Goal: Information Seeking & Learning: Learn about a topic

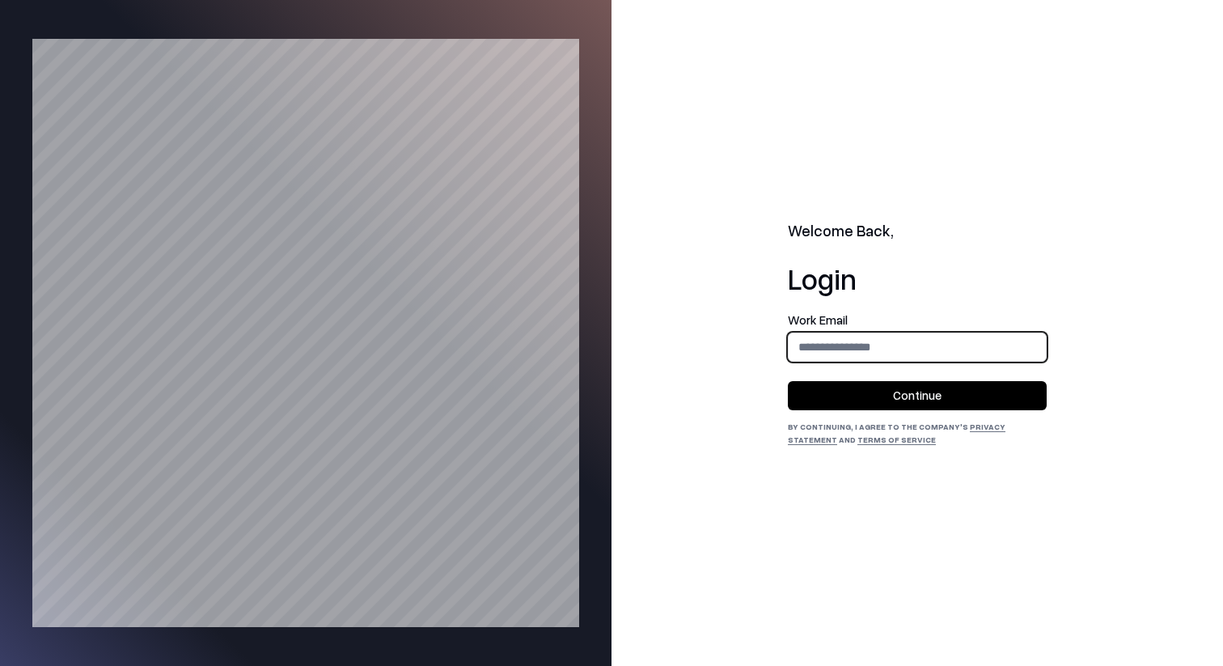
click at [860, 333] on input "email" at bounding box center [917, 347] width 257 height 30
type input "**********"
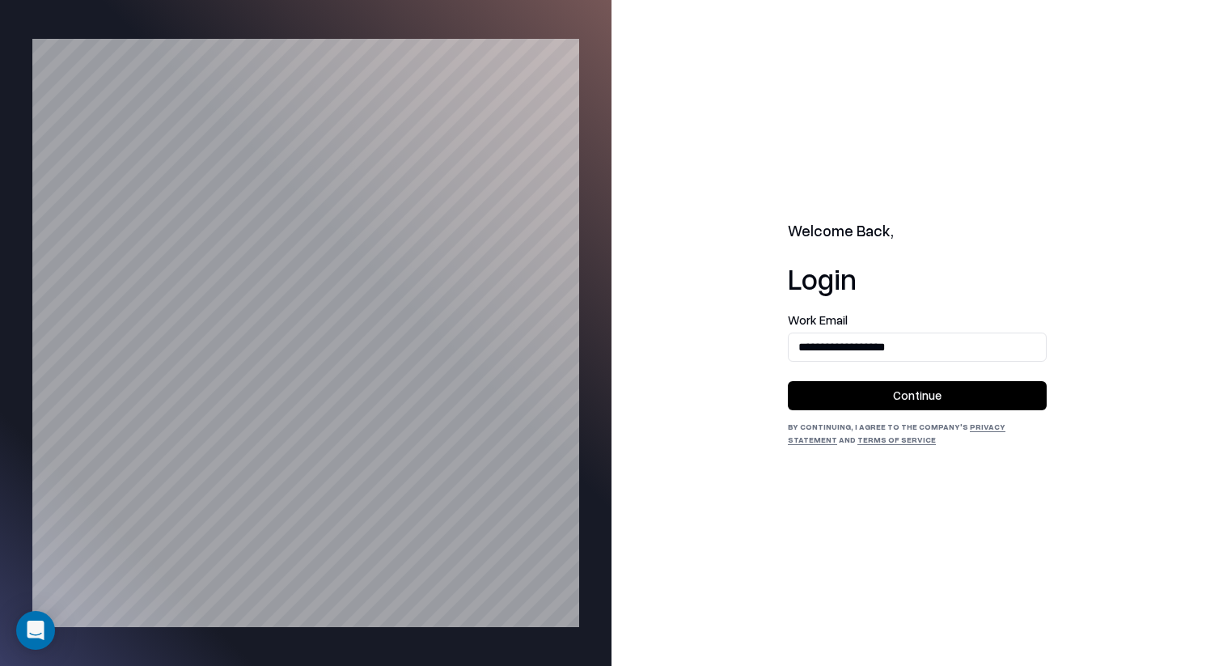
click at [908, 392] on button "Continue" at bounding box center [917, 395] width 259 height 29
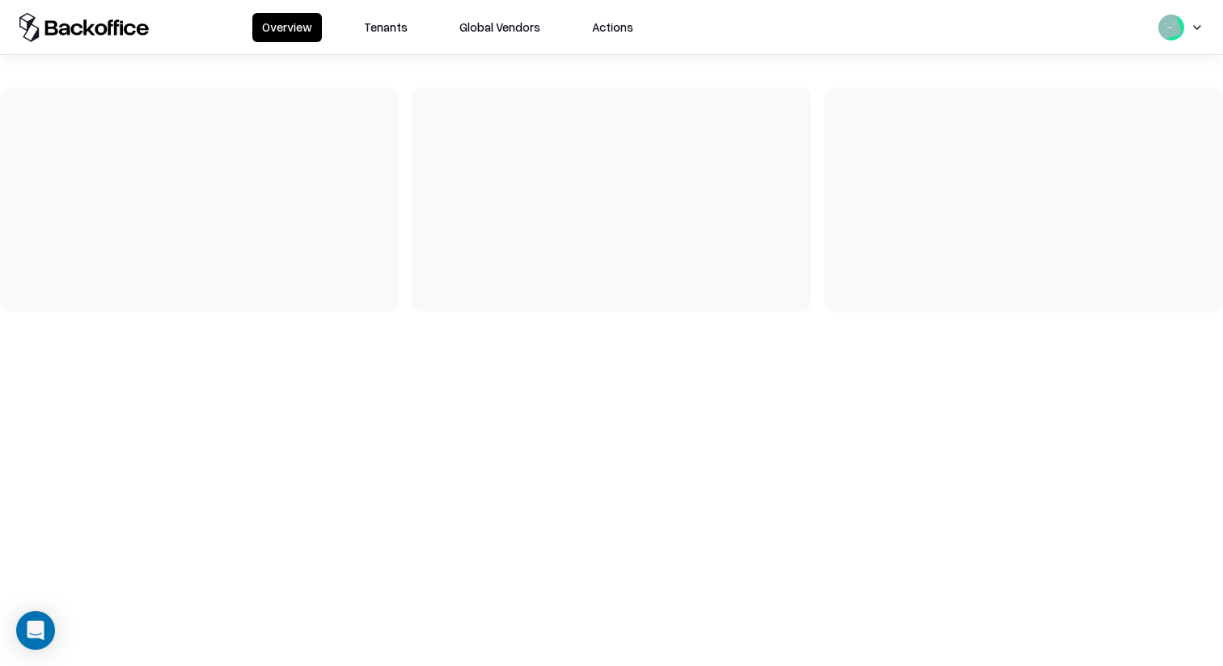
click at [385, 37] on button "Tenants" at bounding box center [385, 27] width 63 height 29
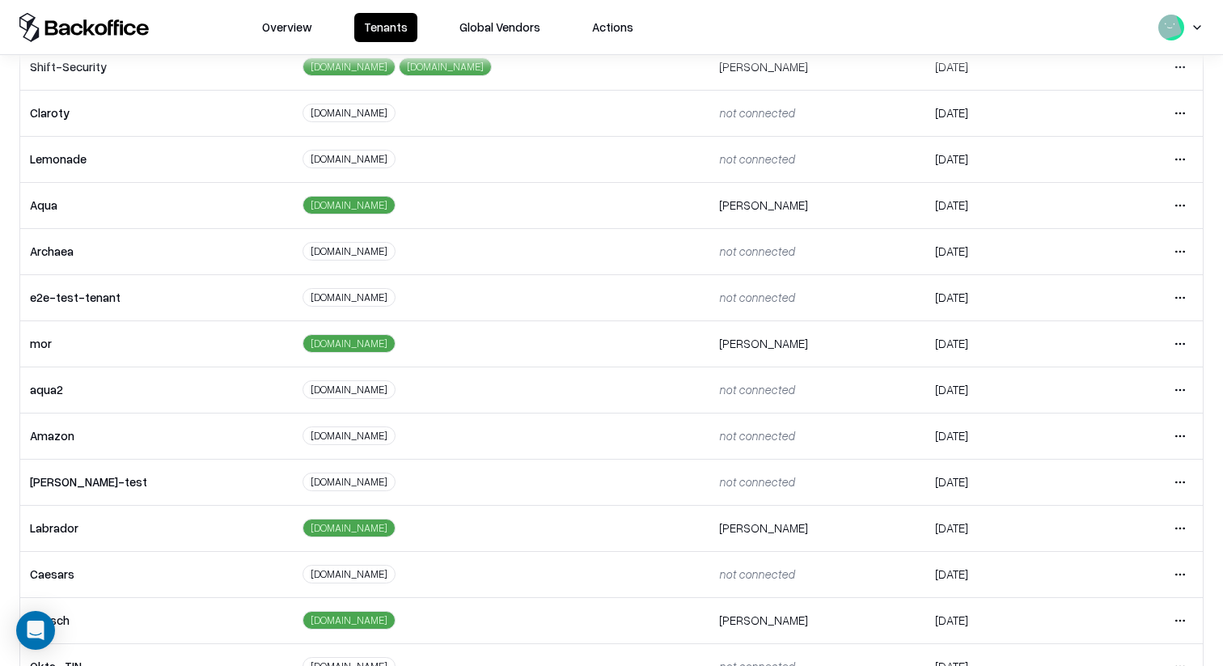
scroll to position [164, 0]
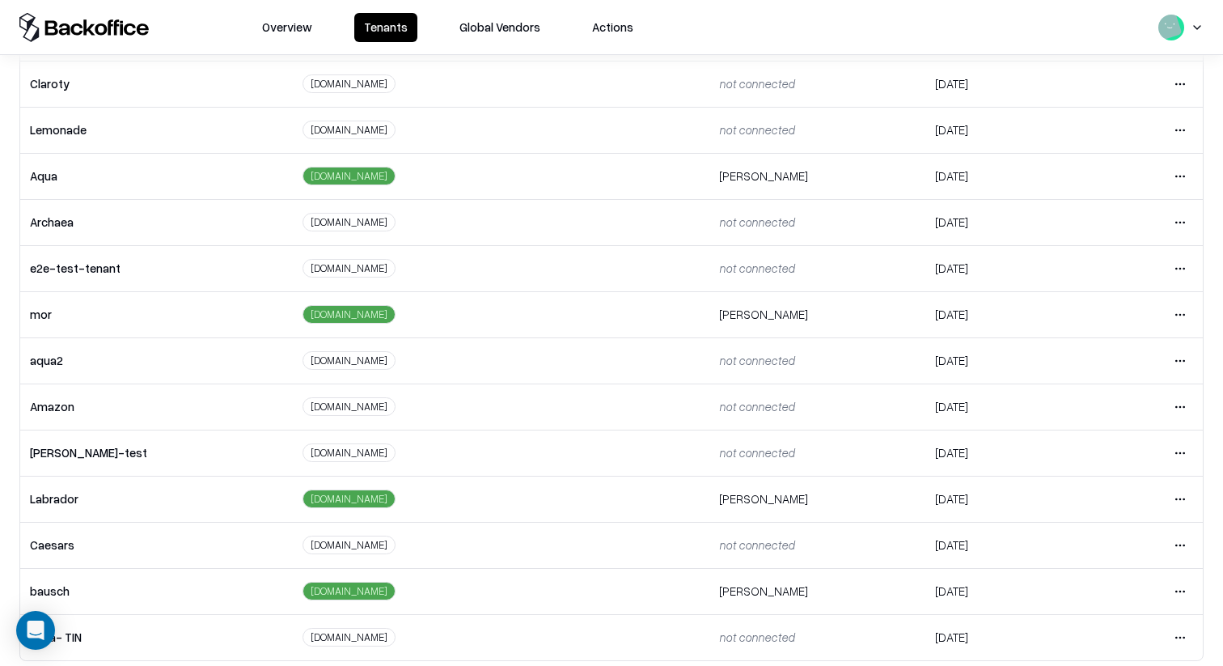
click at [1180, 539] on html "Overview Tenants Global Vendors Actions Tenants Add Tenant Tenant name Domain A…" at bounding box center [611, 333] width 1223 height 666
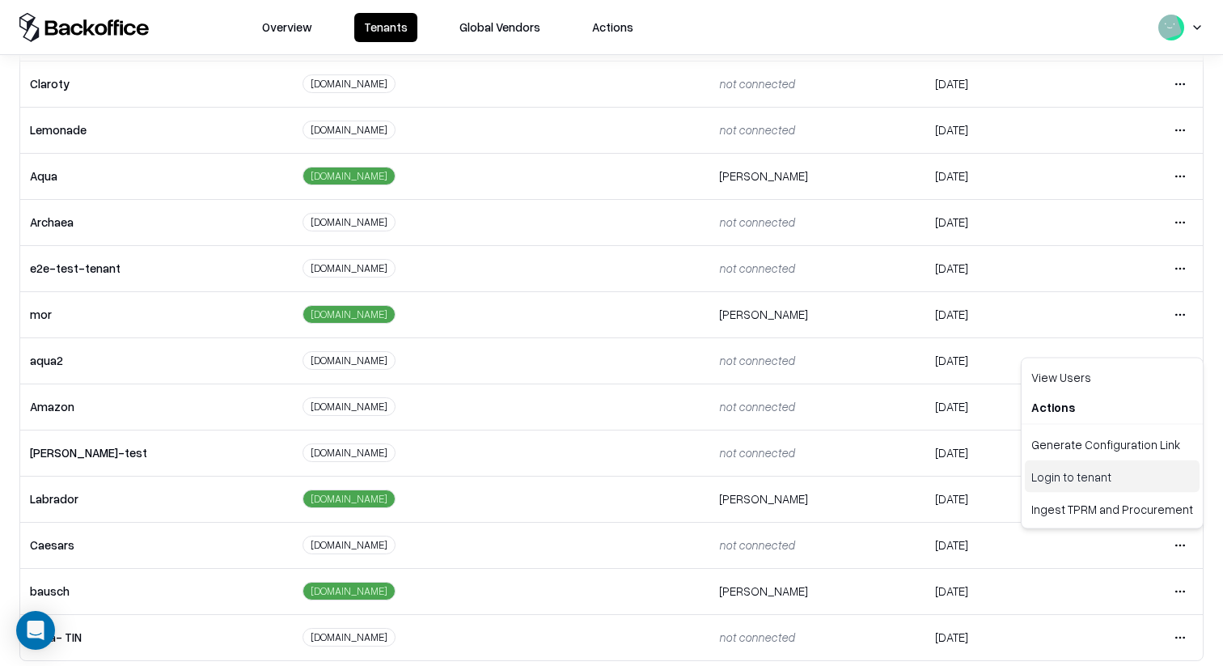
click at [1133, 481] on div "Login to tenant" at bounding box center [1112, 476] width 175 height 32
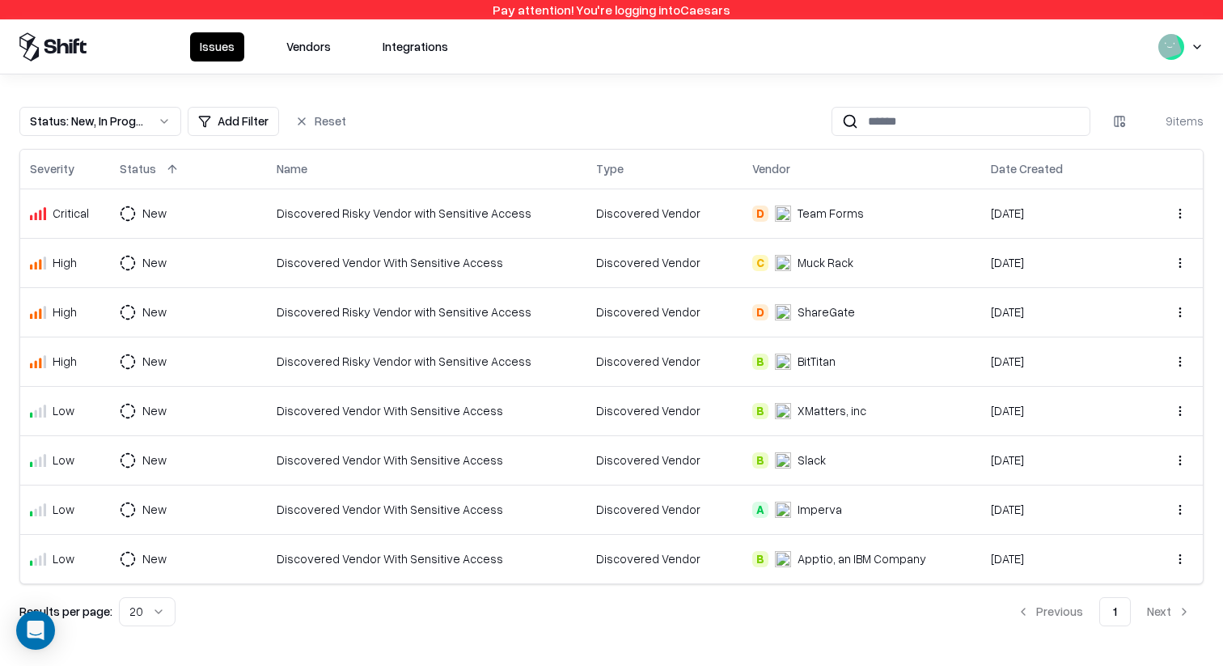
click at [326, 294] on td "Discovered Risky Vendor with Sensitive Access" at bounding box center [427, 311] width 320 height 49
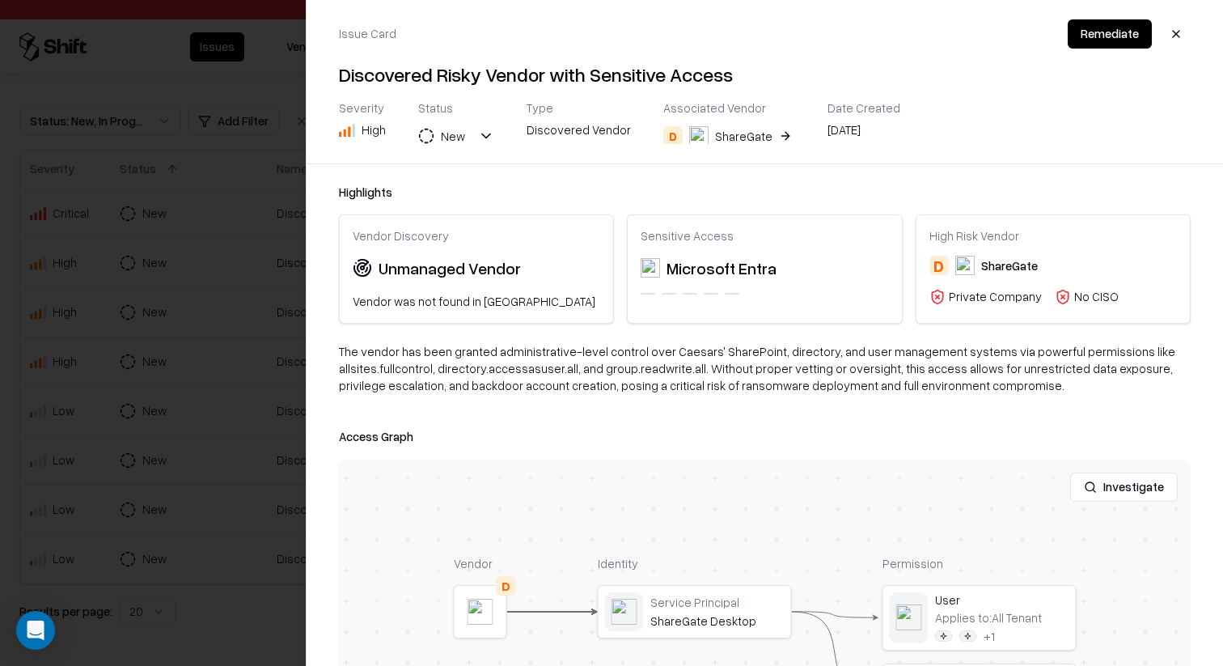
click at [241, 262] on div at bounding box center [611, 333] width 1223 height 666
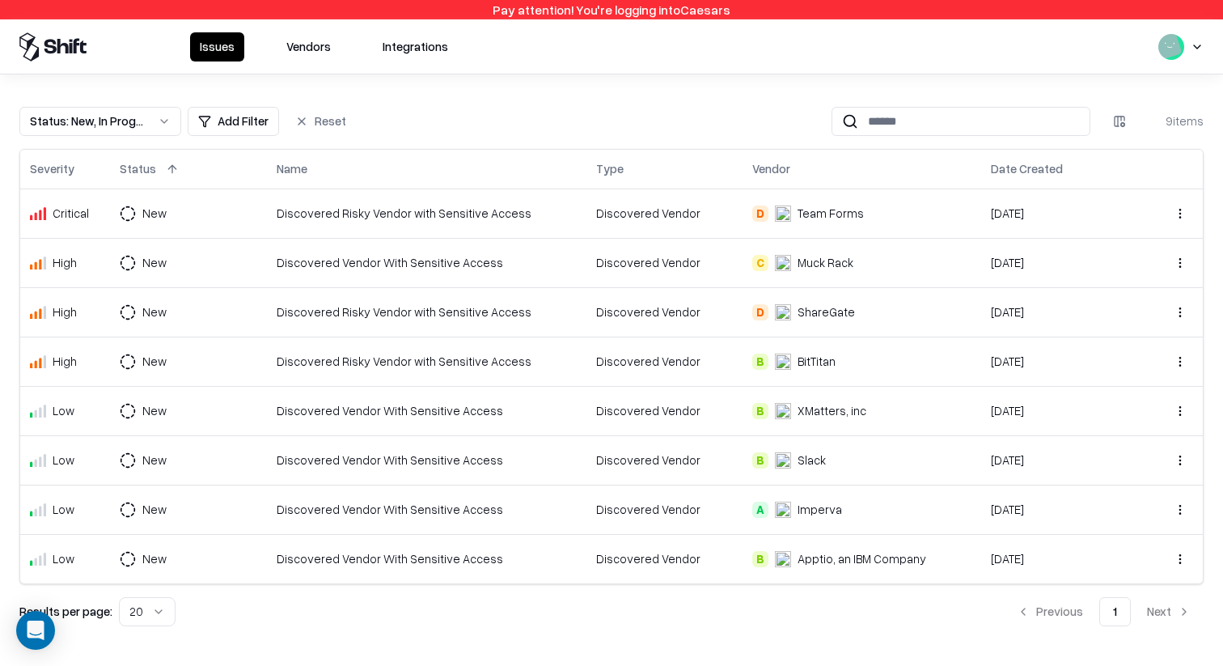
click at [684, 100] on div "Status : New, In Progress Add Filter Reset 9 items Severity Status Name Type Ve…" at bounding box center [611, 359] width 1223 height 571
click at [514, 149] on div "Severity Status Name Type Vendor Date Created Critical New Discovered Risky Ven…" at bounding box center [611, 366] width 1184 height 435
click at [1199, 56] on html "Pay attention! You're logging into Caesars Issues Vendors Integrations Status :…" at bounding box center [611, 333] width 1223 height 666
click at [1192, 49] on html "Pay attention! You're logging into Caesars Issues Vendors Integrations Status :…" at bounding box center [611, 333] width 1223 height 666
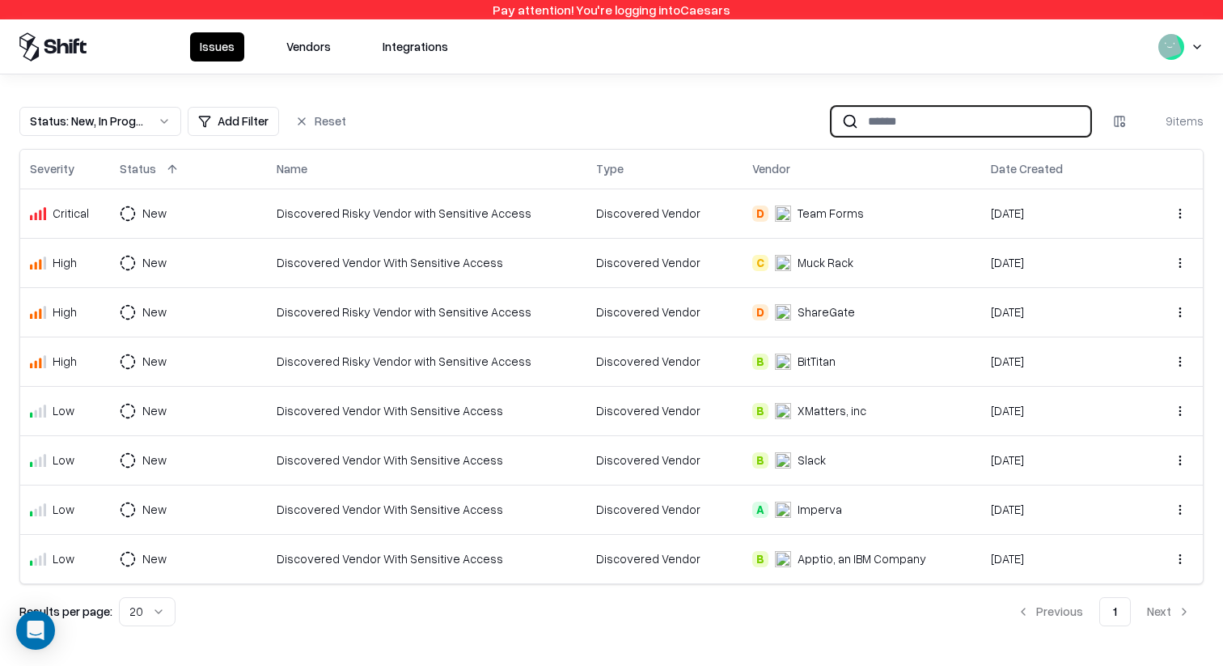
click at [965, 121] on input at bounding box center [973, 121] width 231 height 30
type input "*"
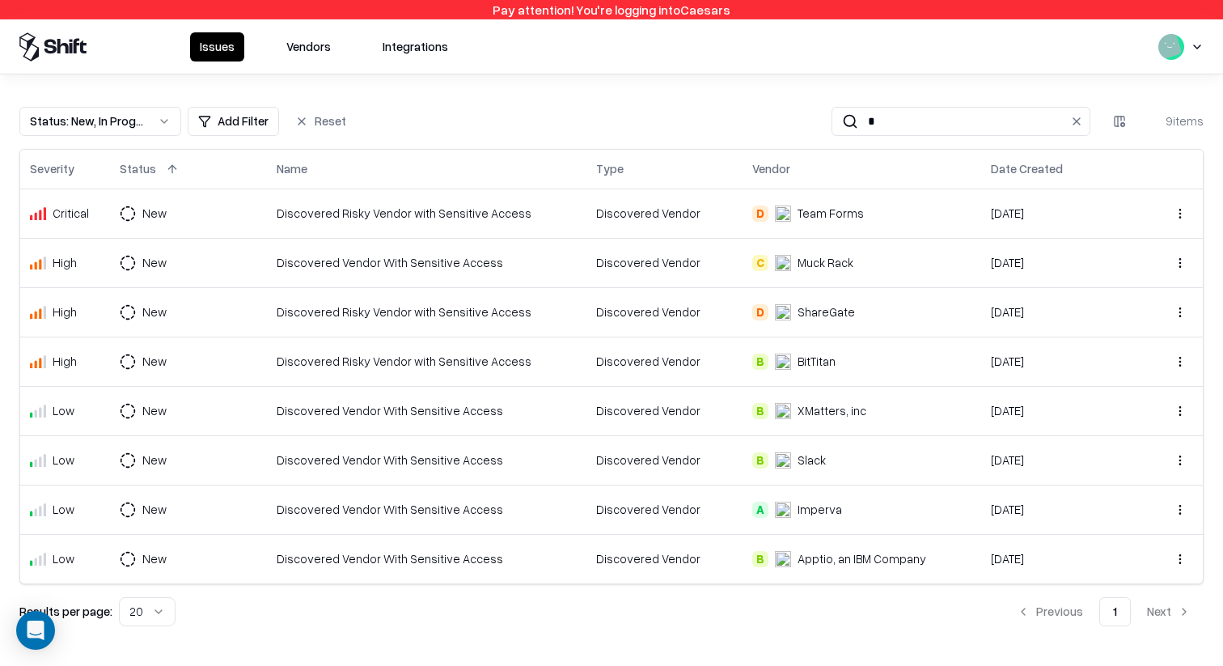
click at [317, 39] on button "Vendors" at bounding box center [309, 46] width 64 height 29
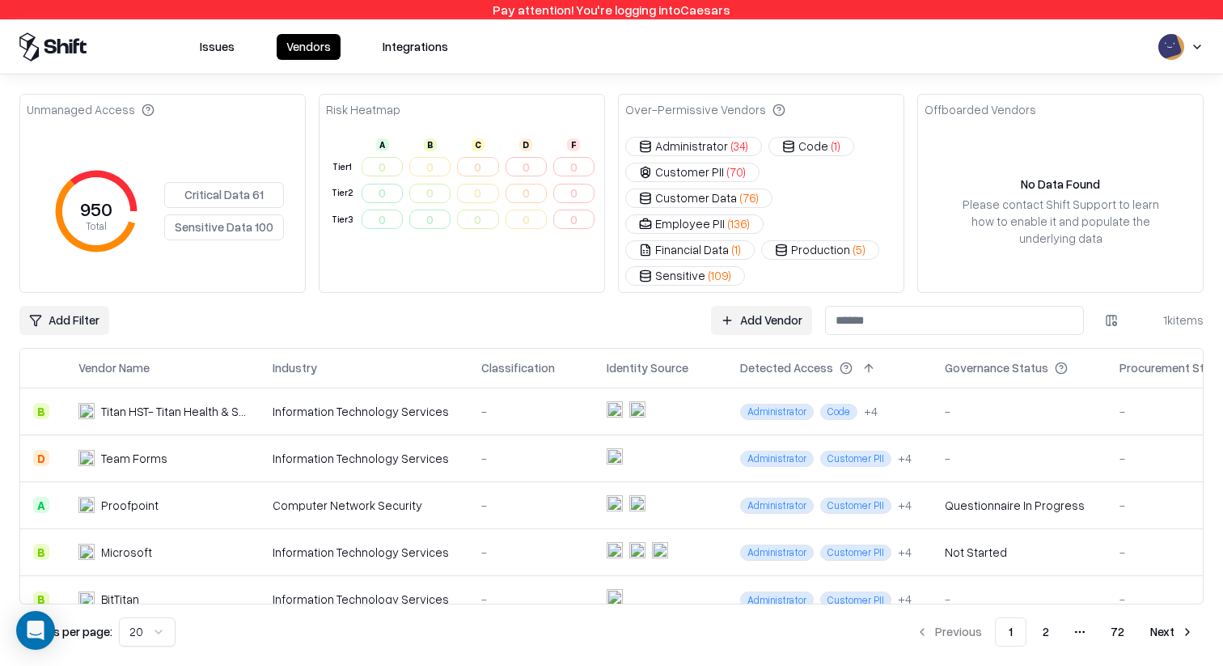
click at [1007, 306] on input at bounding box center [954, 320] width 259 height 29
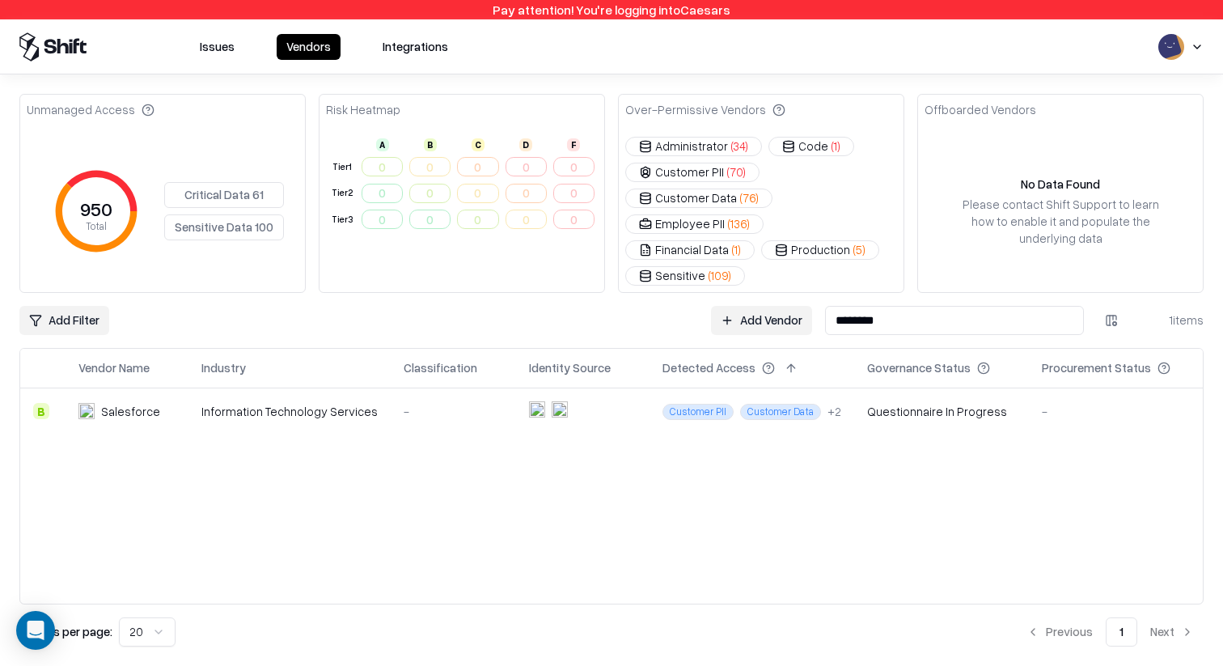
type input "********"
click at [467, 400] on td "-" at bounding box center [453, 411] width 125 height 47
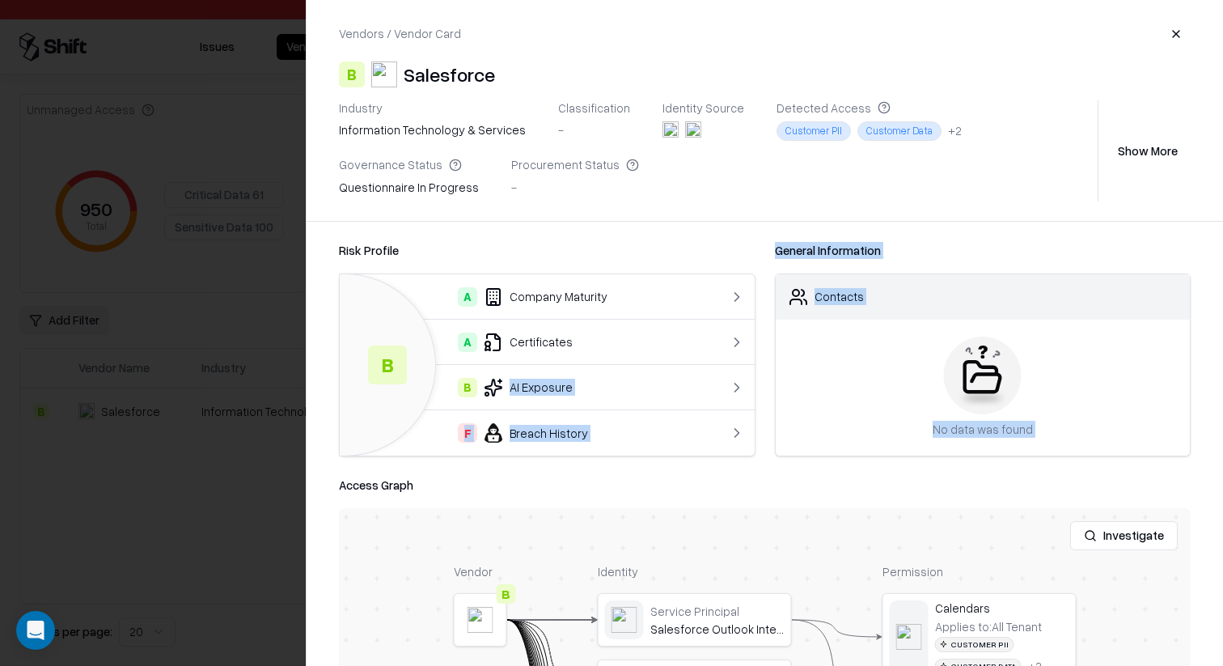
drag, startPoint x: 702, startPoint y: 466, endPoint x: 698, endPoint y: 369, distance: 97.2
click at [698, 369] on div "Risk Profile B A Company Maturity A Certificates B AI Exposure F Breach History…" at bounding box center [765, 444] width 917 height 444
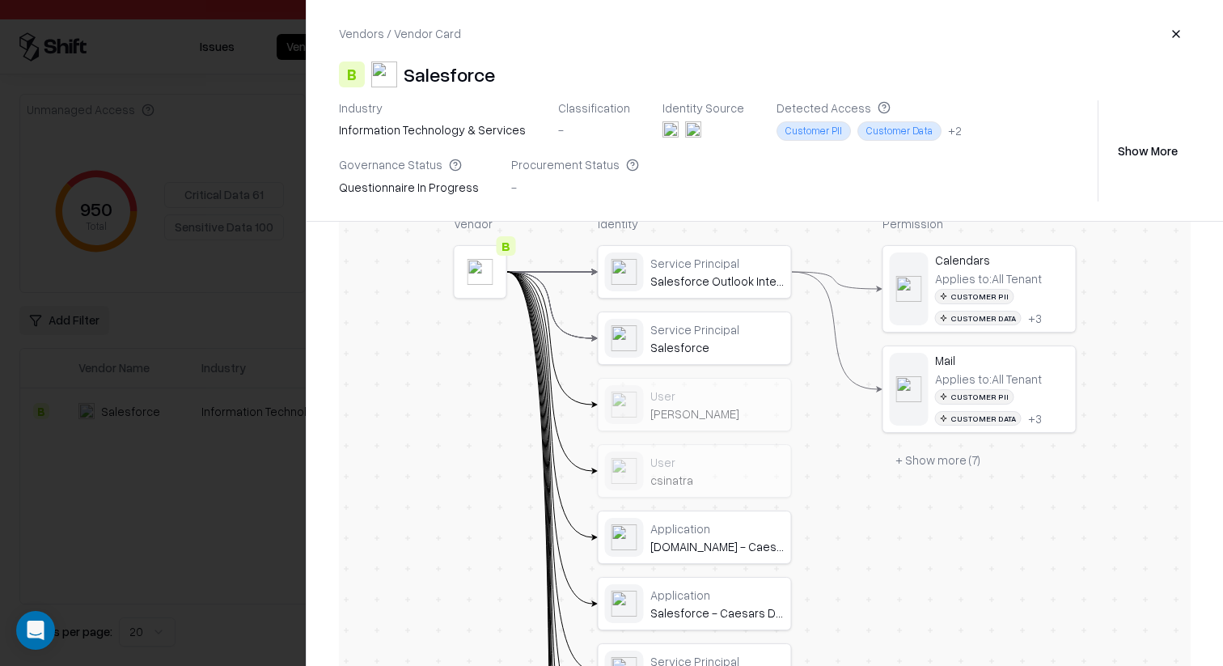
scroll to position [380, 0]
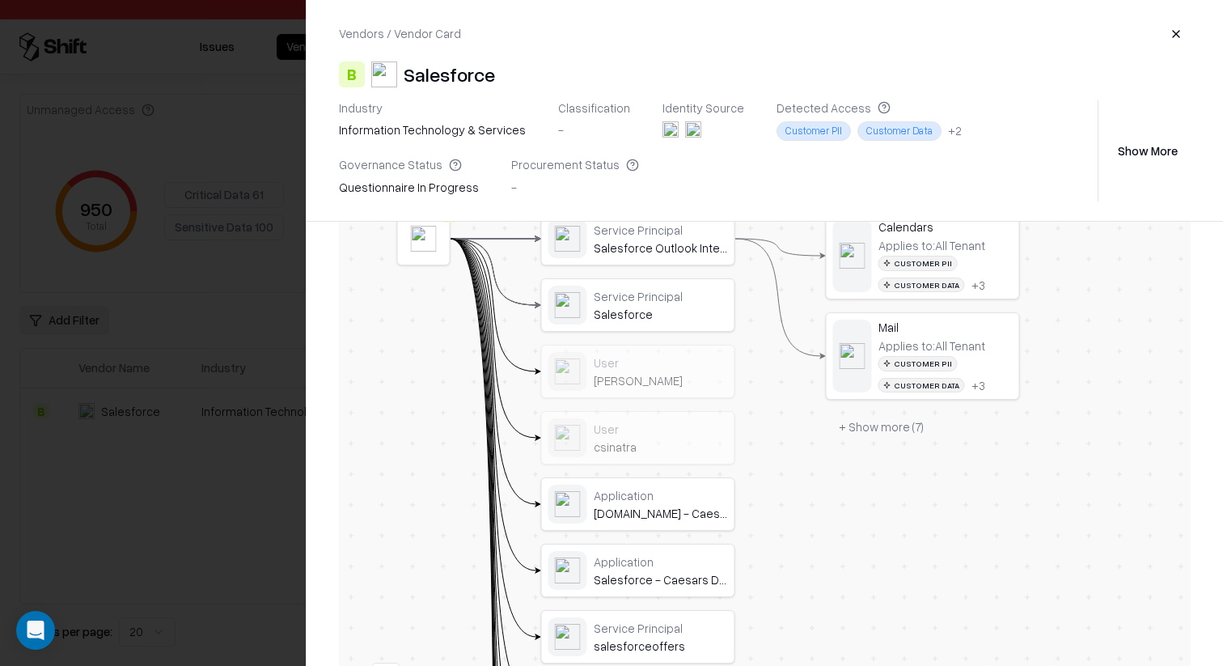
drag, startPoint x: 873, startPoint y: 531, endPoint x: 833, endPoint y: 444, distance: 95.2
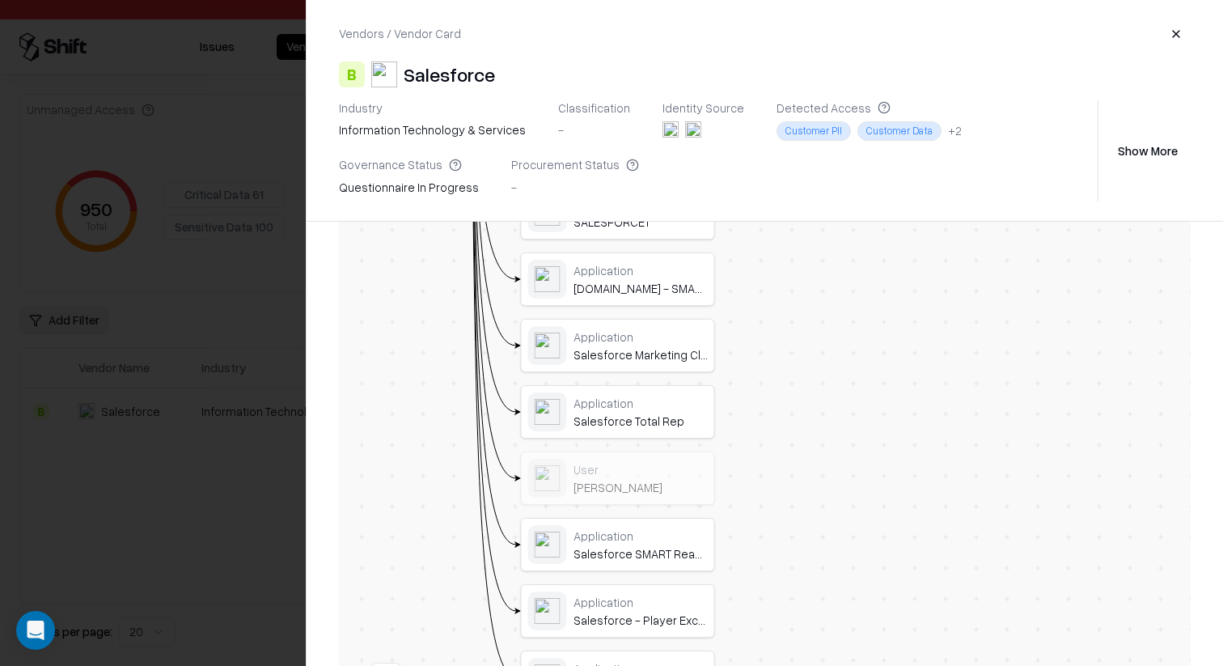
drag, startPoint x: 750, startPoint y: 526, endPoint x: 752, endPoint y: 308, distance: 217.6
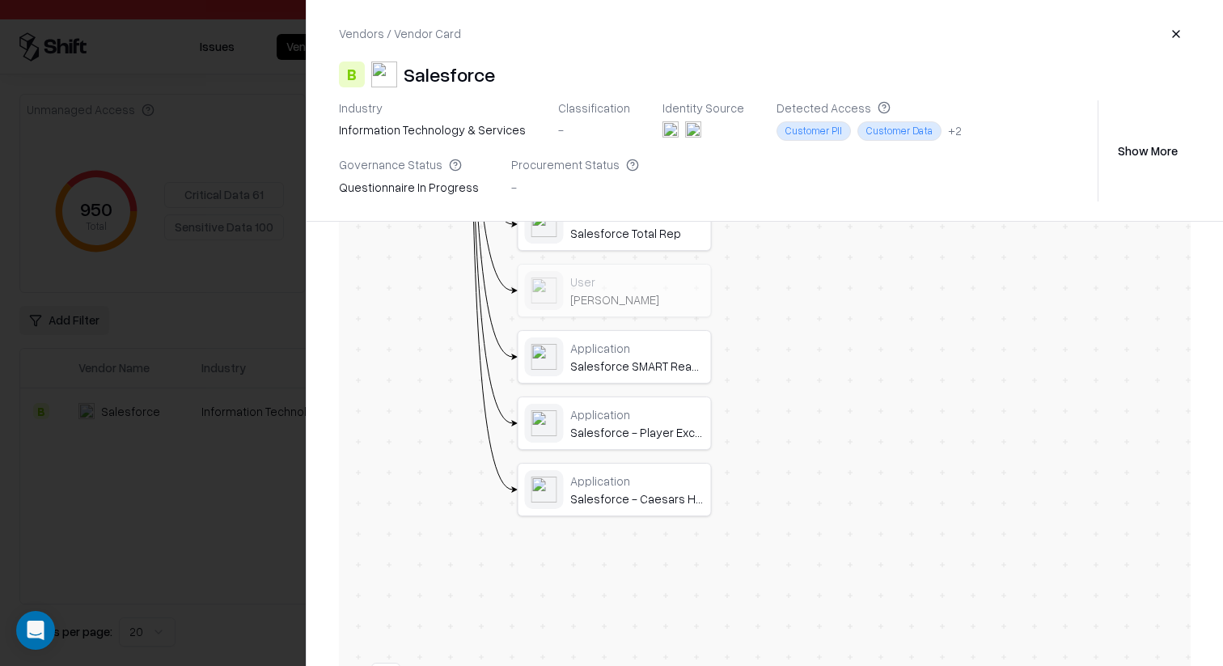
click at [0, 0] on div at bounding box center [0, 0] width 0 height 0
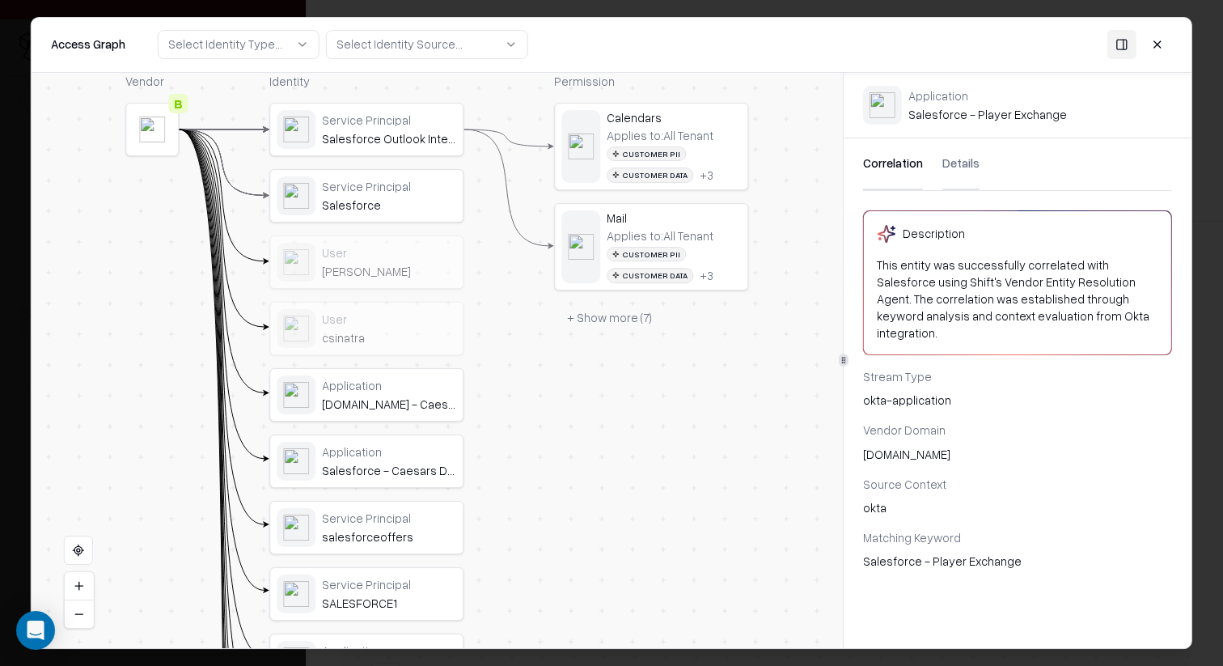
click at [440, 455] on div "Application" at bounding box center [389, 451] width 134 height 15
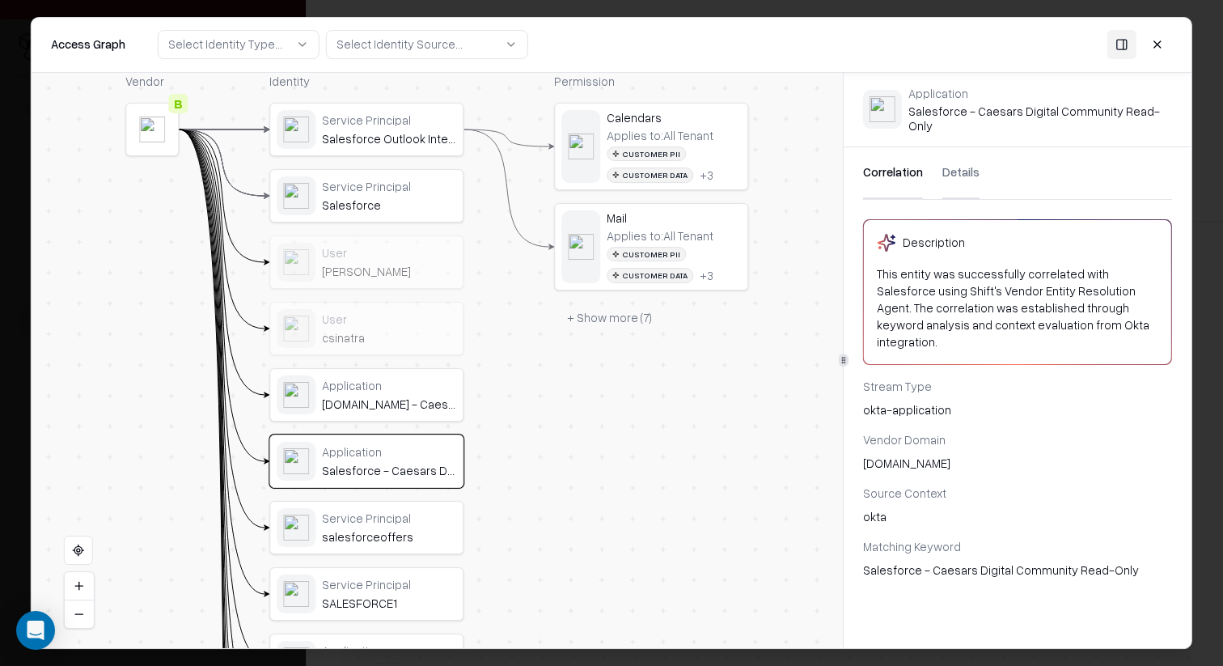
click at [412, 410] on div "Salesforce.com - Caesars Digital" at bounding box center [389, 403] width 134 height 15
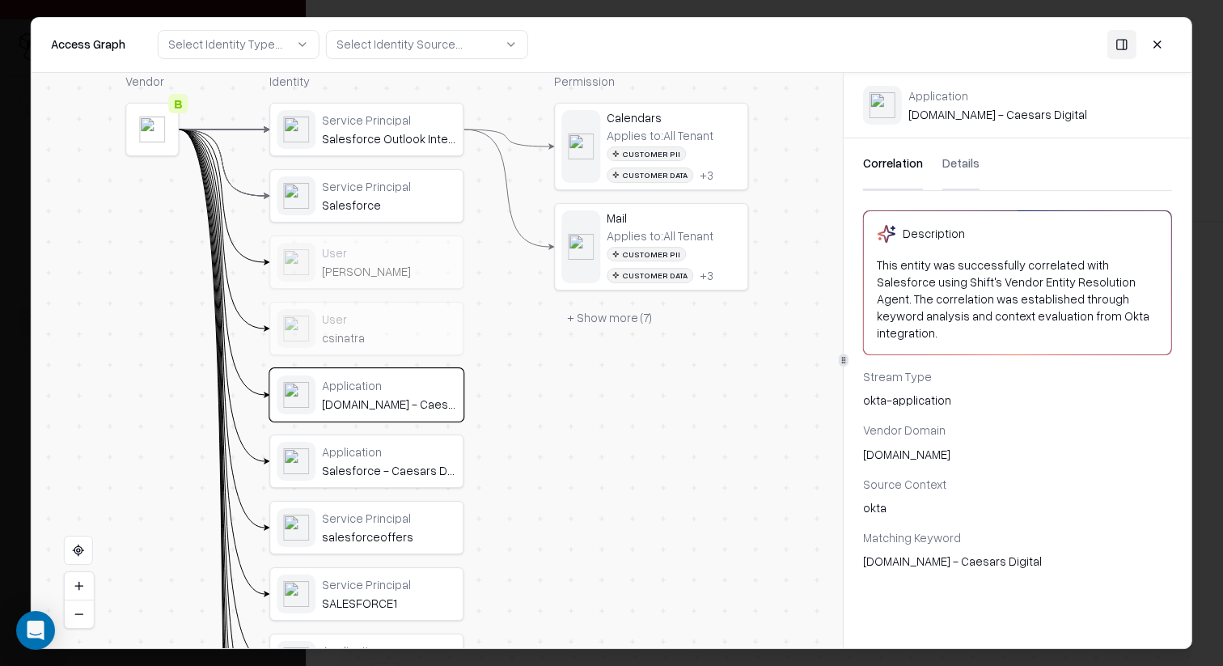
click at [417, 480] on div "Application Salesforce - Caesars Digital Community Read-Only" at bounding box center [367, 461] width 180 height 39
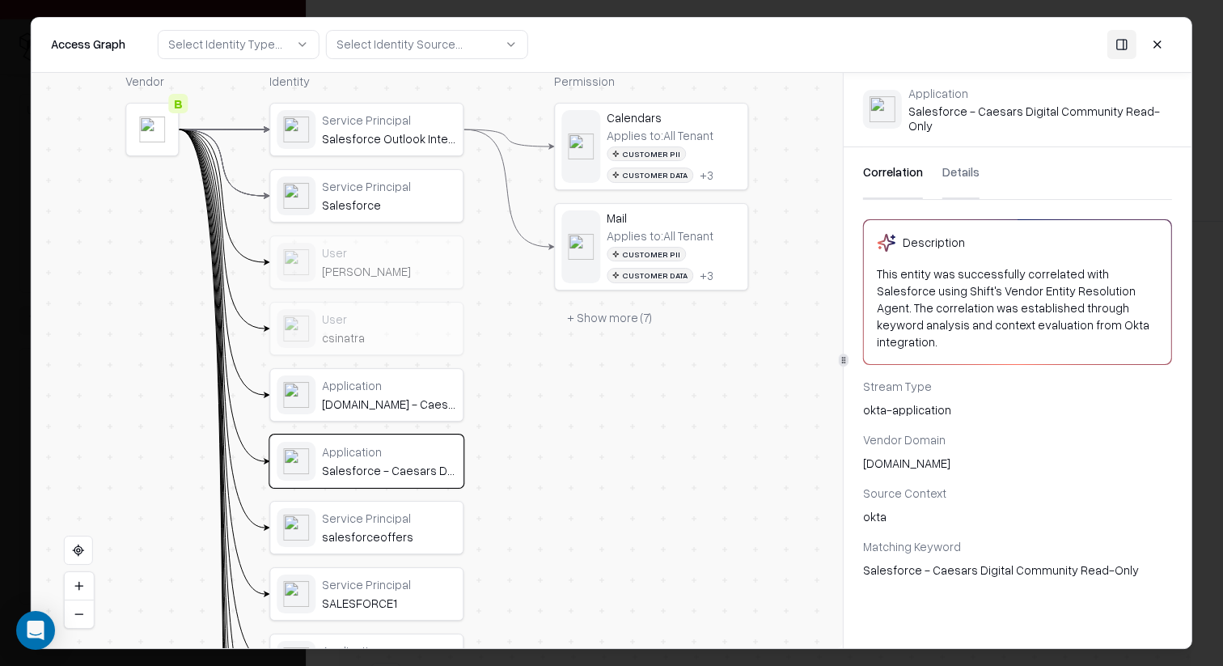
click at [383, 191] on div "Service Principal" at bounding box center [389, 186] width 134 height 15
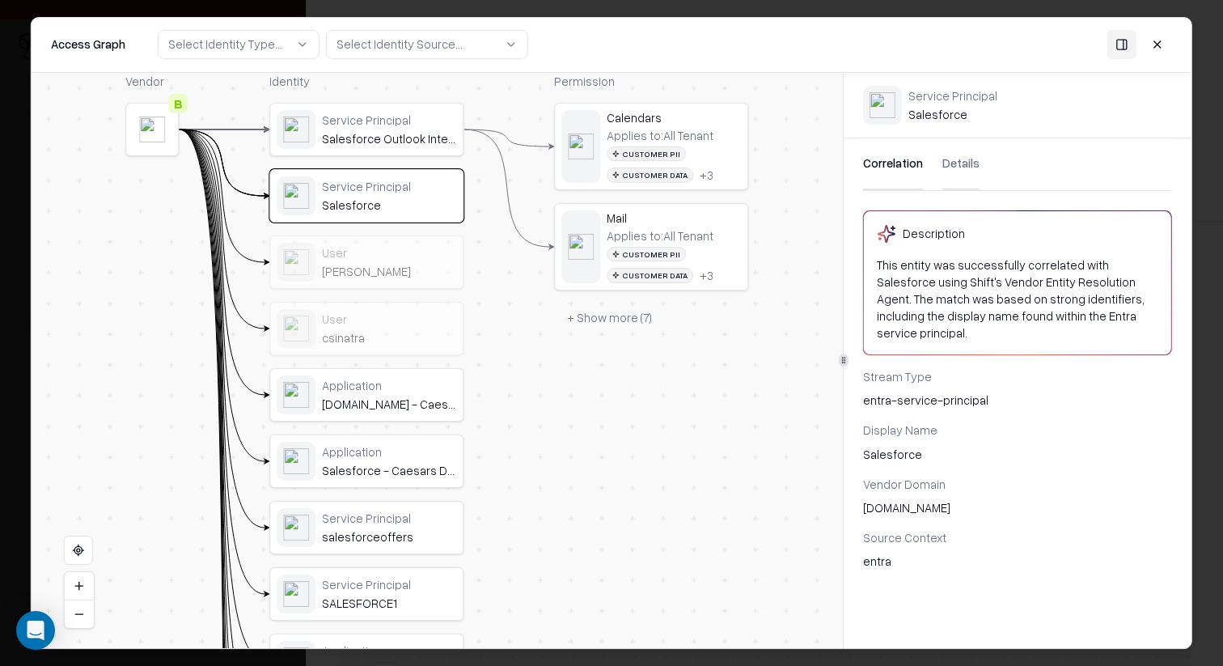
click at [364, 279] on div "User deffler" at bounding box center [367, 262] width 180 height 39
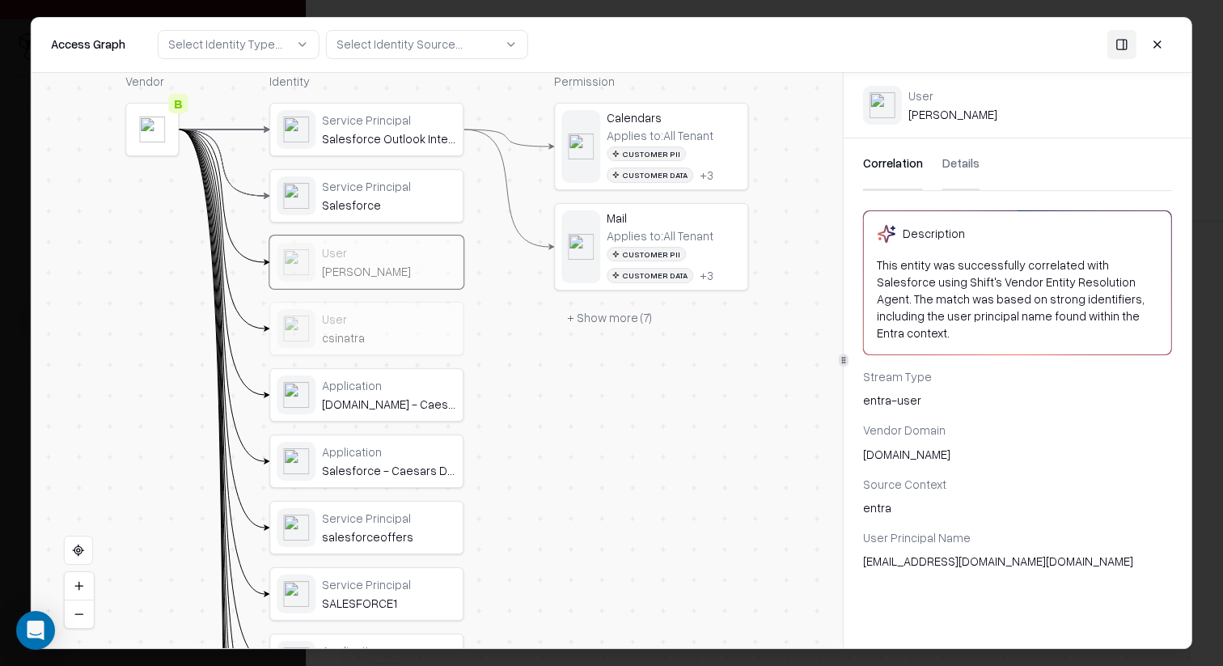
click at [371, 330] on div "csinatra" at bounding box center [389, 337] width 134 height 15
click at [372, 156] on div "Service Principal Salesforce Outlook Integration Service Principal Salesforce U…" at bounding box center [366, 594] width 194 height 982
drag, startPoint x: 372, startPoint y: 156, endPoint x: 372, endPoint y: 214, distance: 57.4
click at [372, 214] on div "Service Principal Salesforce" at bounding box center [367, 195] width 180 height 39
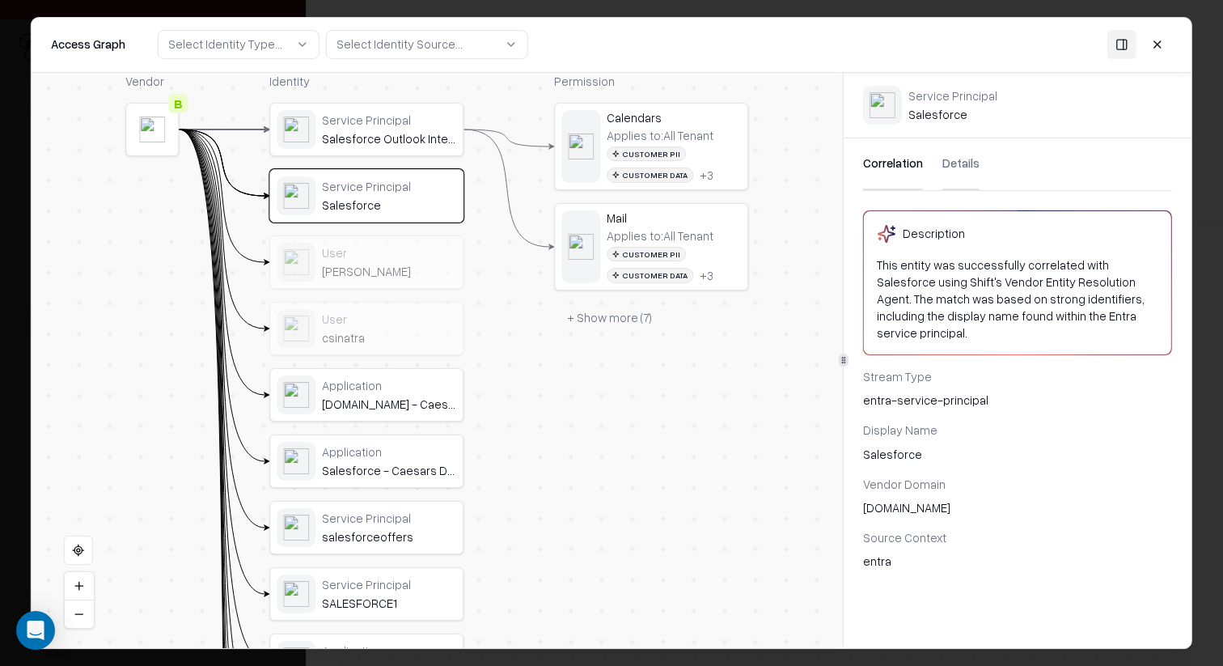
click at [406, 553] on div "Service Principal salesforceoffers" at bounding box center [366, 527] width 194 height 53
click at [402, 535] on div "salesforceoffers" at bounding box center [389, 536] width 134 height 15
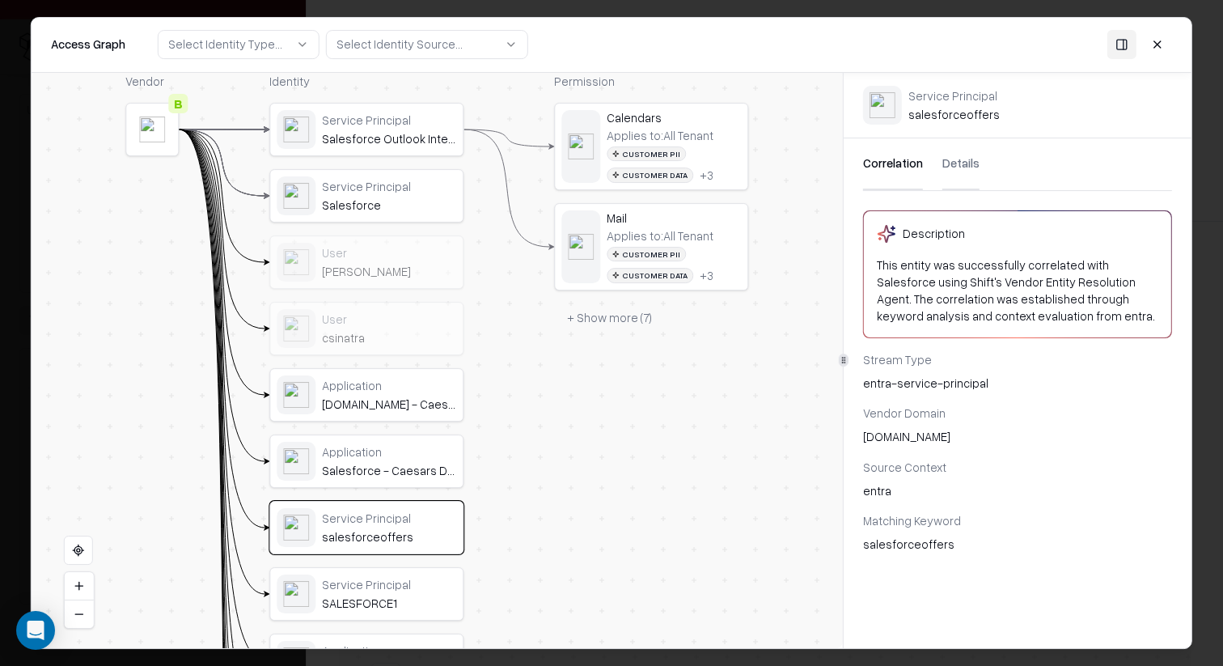
click at [401, 601] on div "SALESFORCE1" at bounding box center [389, 602] width 134 height 15
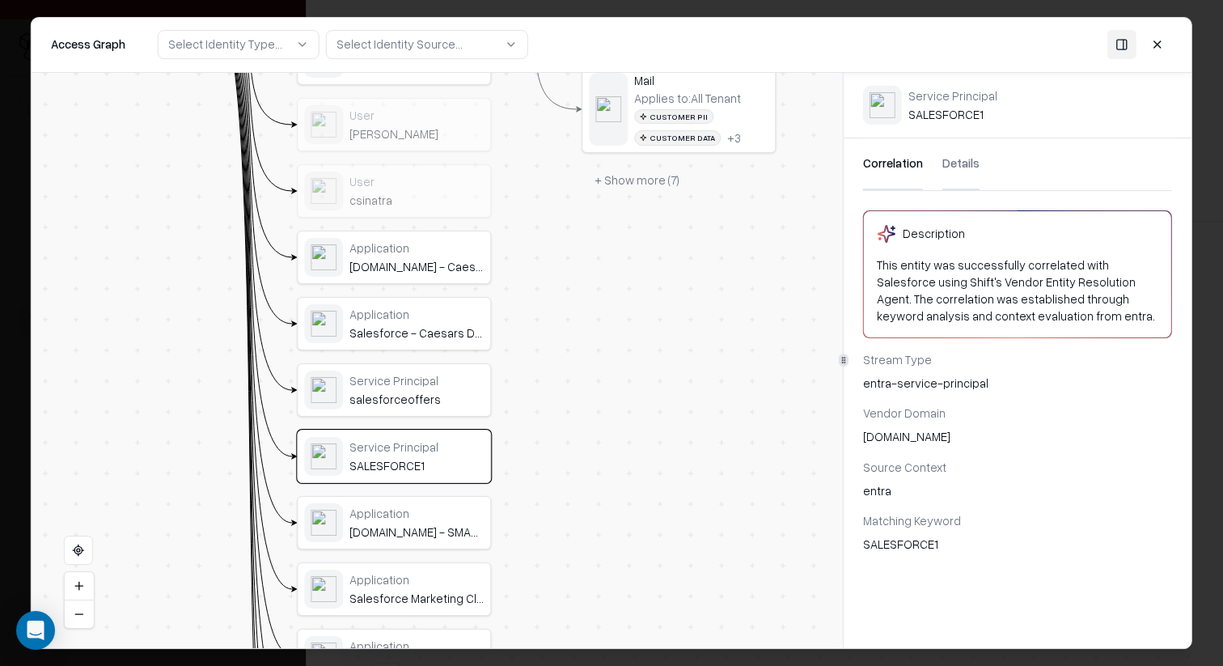
click at [443, 512] on div "Application" at bounding box center [416, 513] width 134 height 15
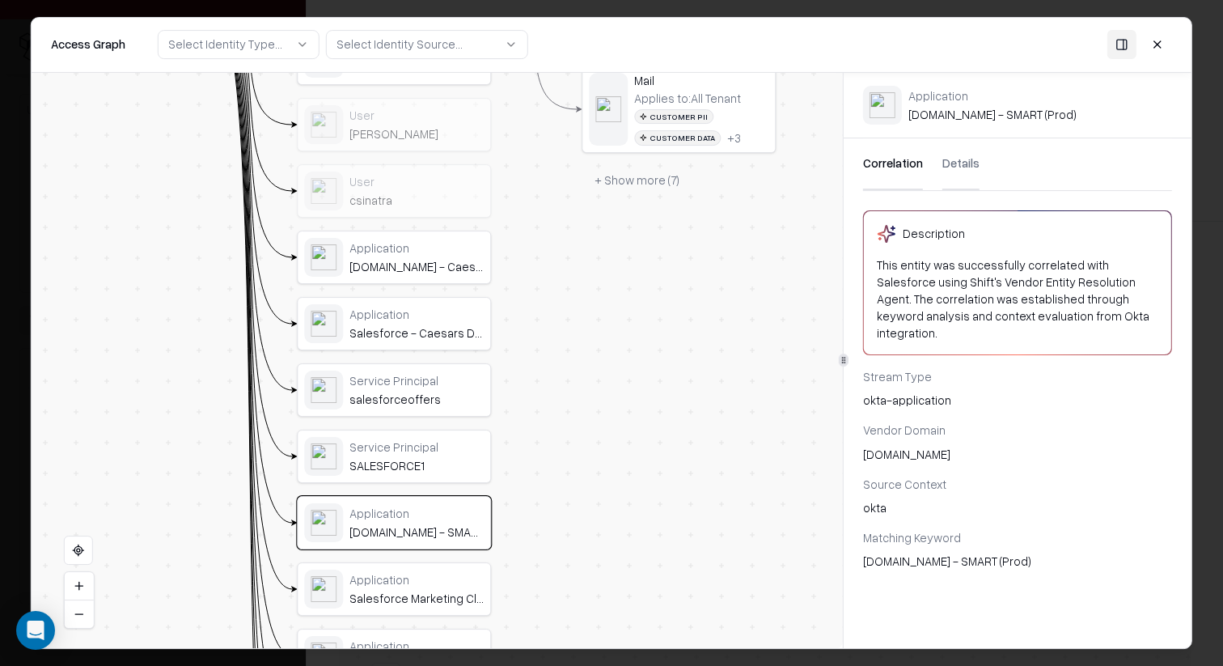
click at [453, 578] on div "Application" at bounding box center [416, 579] width 134 height 15
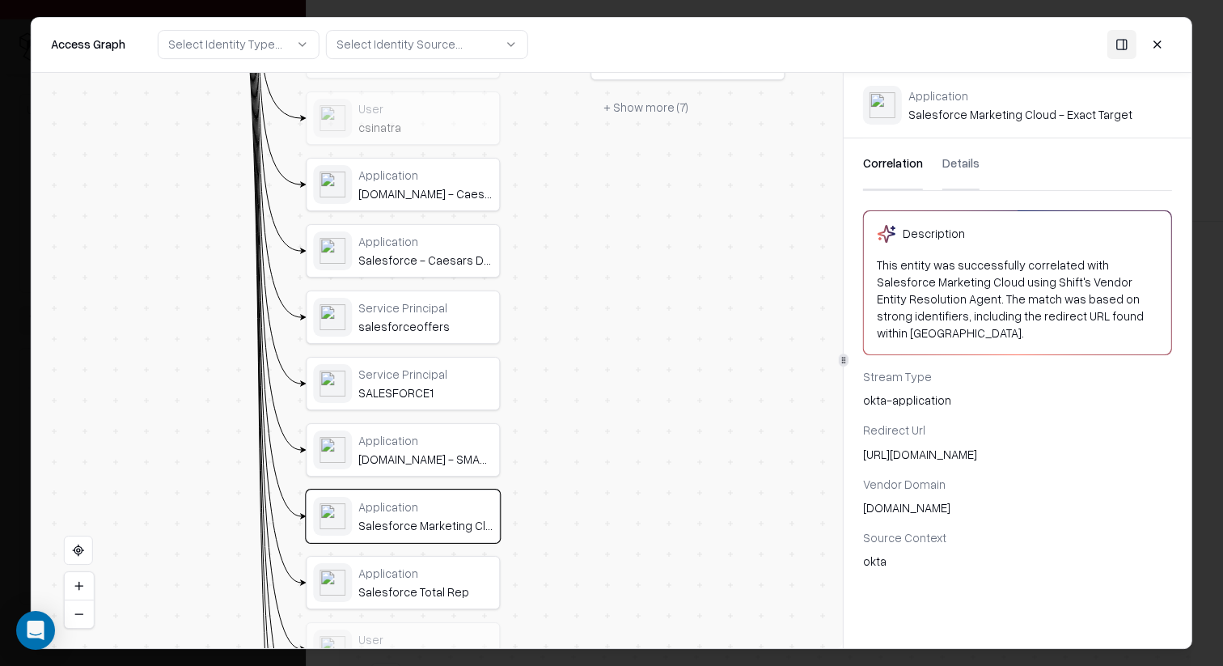
click at [447, 570] on div "Application" at bounding box center [425, 573] width 134 height 15
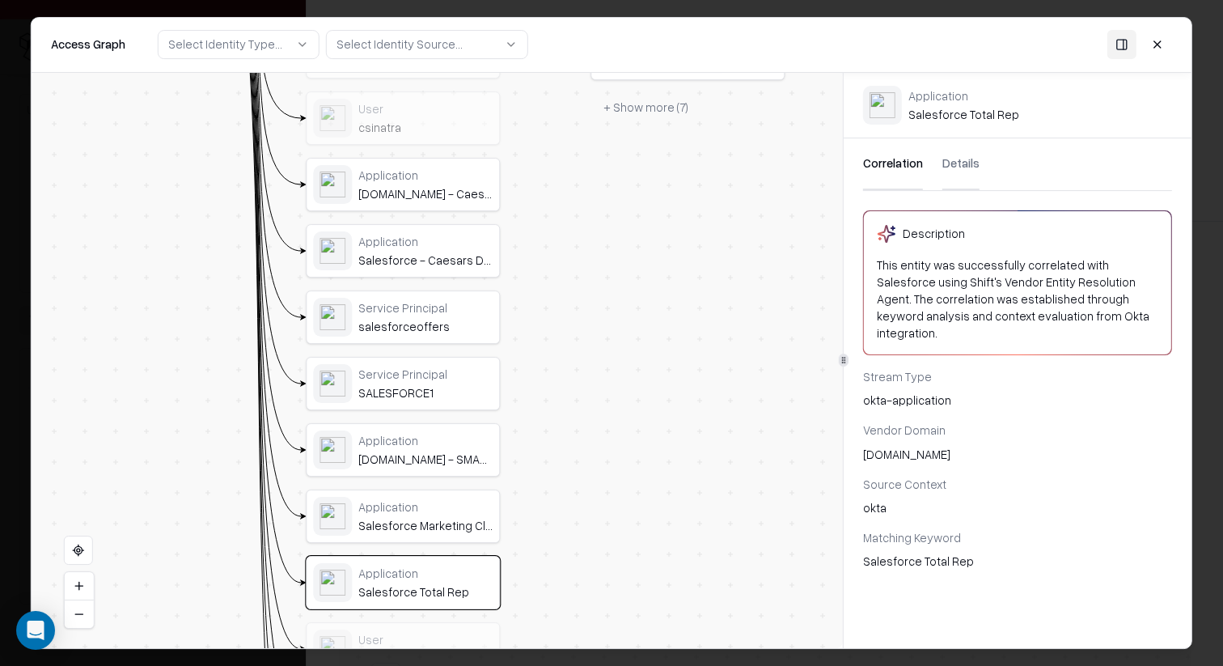
click at [463, 519] on div "Salesforce Marketing Cloud - Exact Target" at bounding box center [425, 525] width 134 height 15
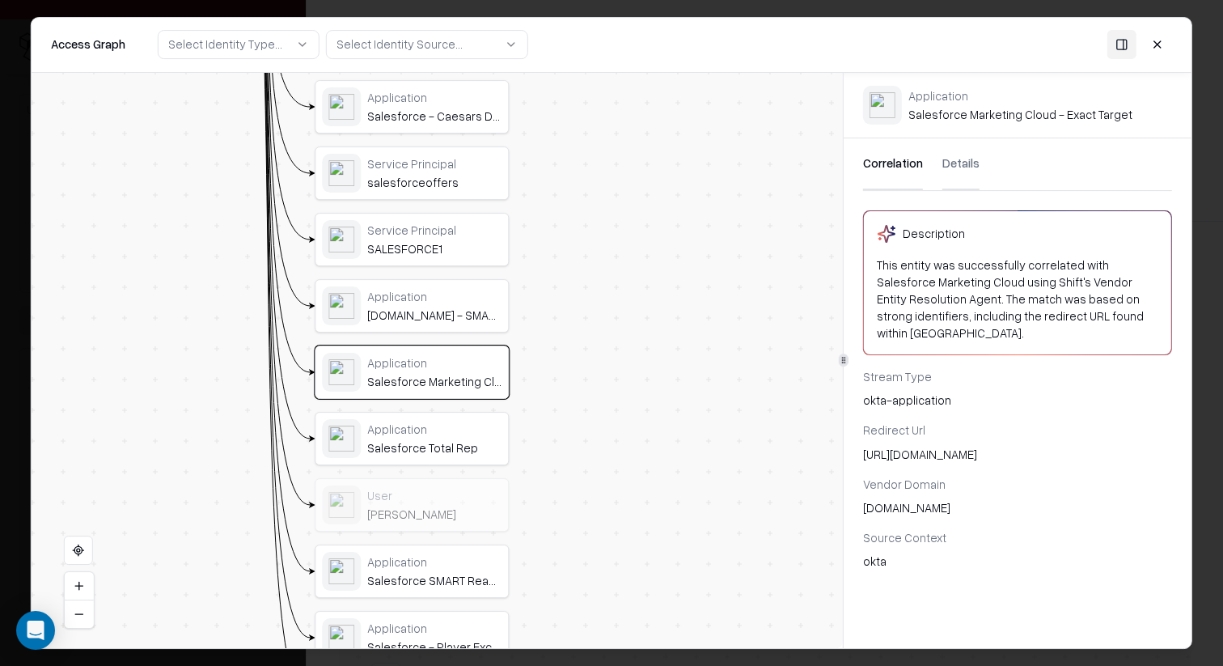
click at [456, 469] on div "Service Principal Salesforce Outlook Integration Service Principal Salesforce U…" at bounding box center [412, 239] width 194 height 982
click at [456, 498] on div "User" at bounding box center [434, 495] width 134 height 15
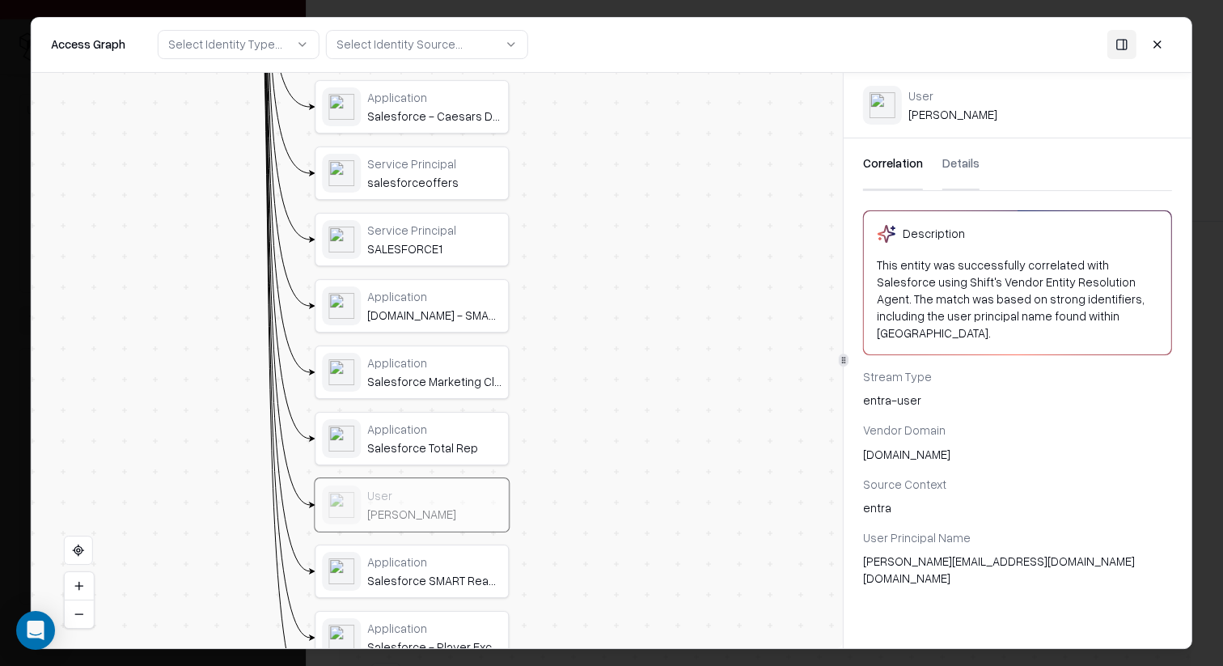
click at [462, 437] on div "Application Salesforce Total Rep" at bounding box center [434, 438] width 134 height 33
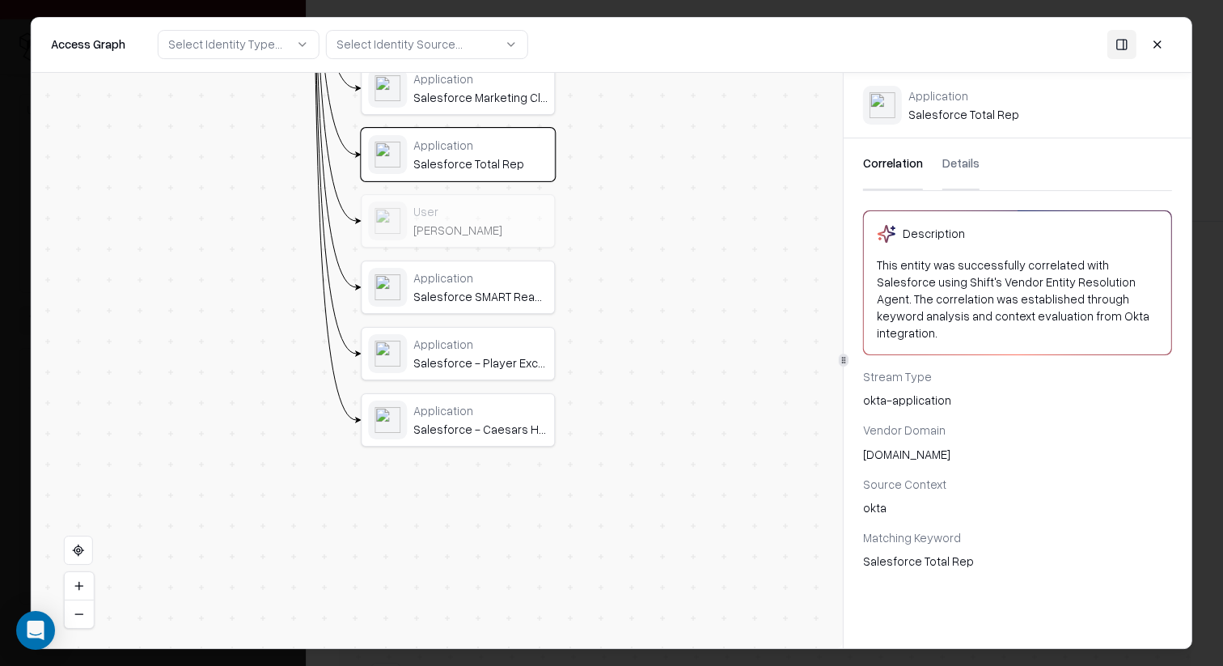
drag, startPoint x: 562, startPoint y: 551, endPoint x: 578, endPoint y: 403, distance: 148.9
click at [533, 334] on div "Application Salesforce - Player Exchange" at bounding box center [458, 353] width 180 height 39
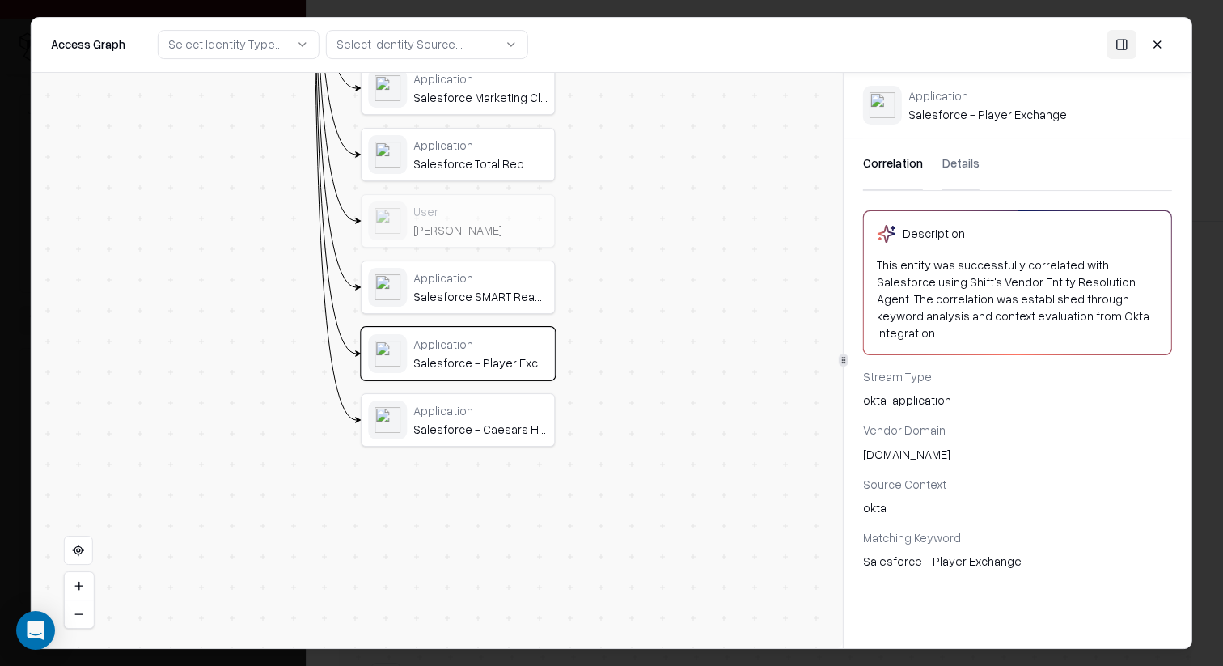
click at [527, 285] on div "Application" at bounding box center [480, 277] width 134 height 15
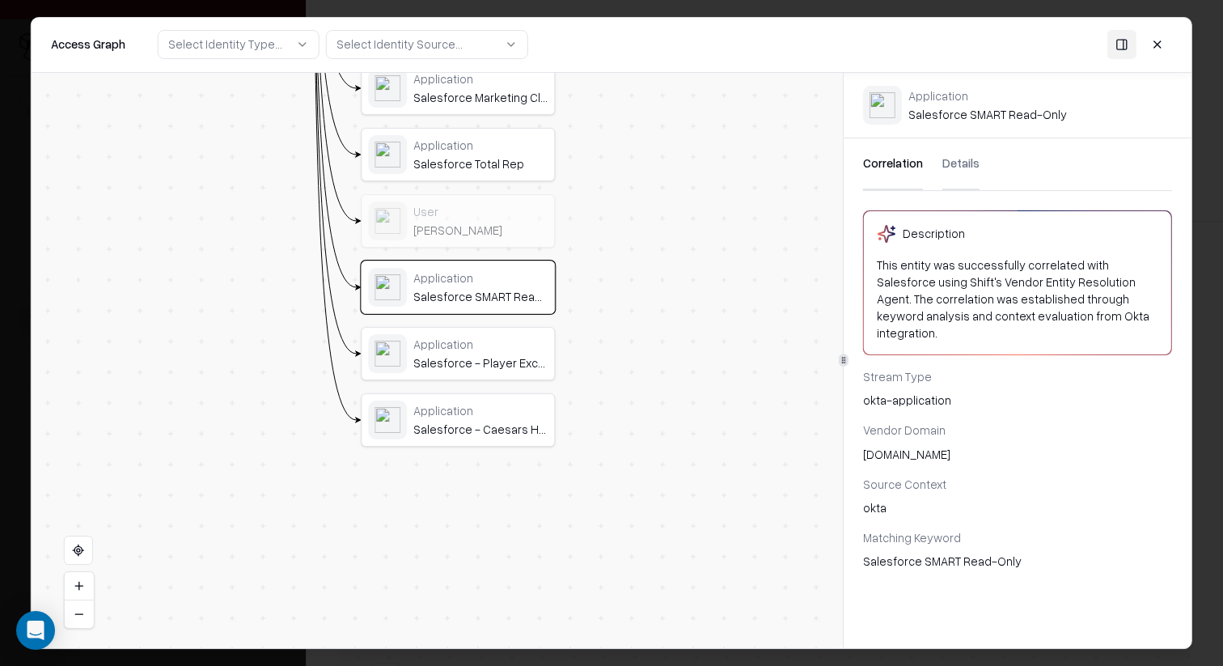
click at [527, 434] on div "Salesforce - Caesars Hospitality" at bounding box center [480, 429] width 134 height 15
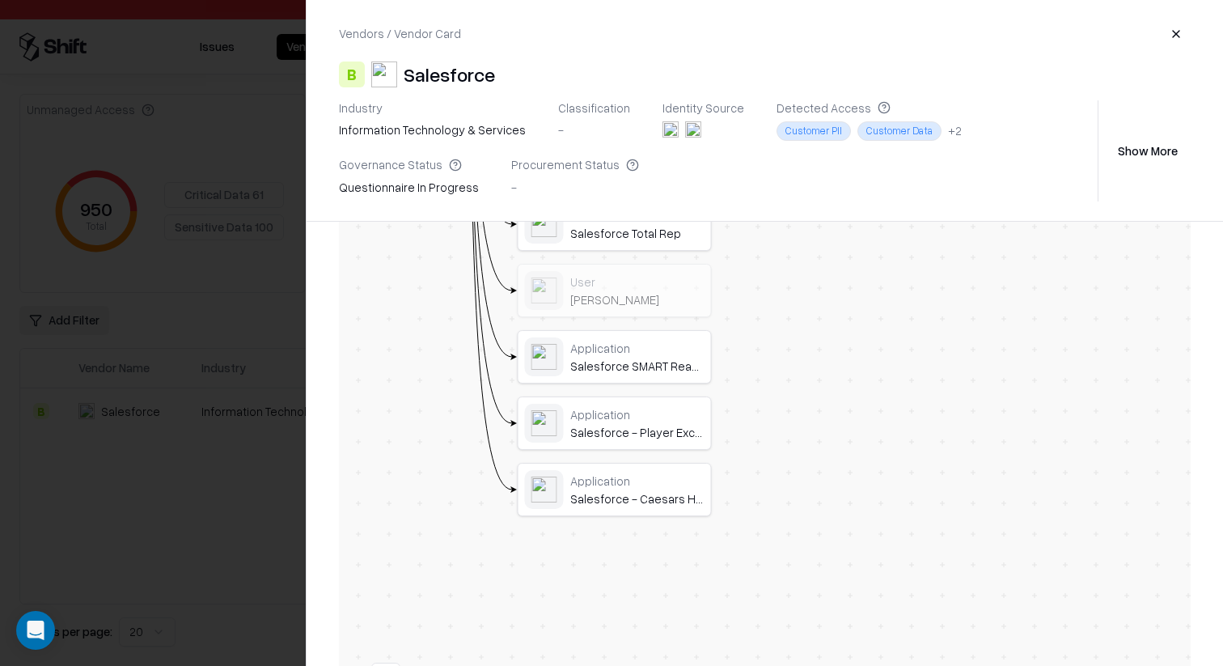
click at [248, 316] on div at bounding box center [611, 333] width 1223 height 666
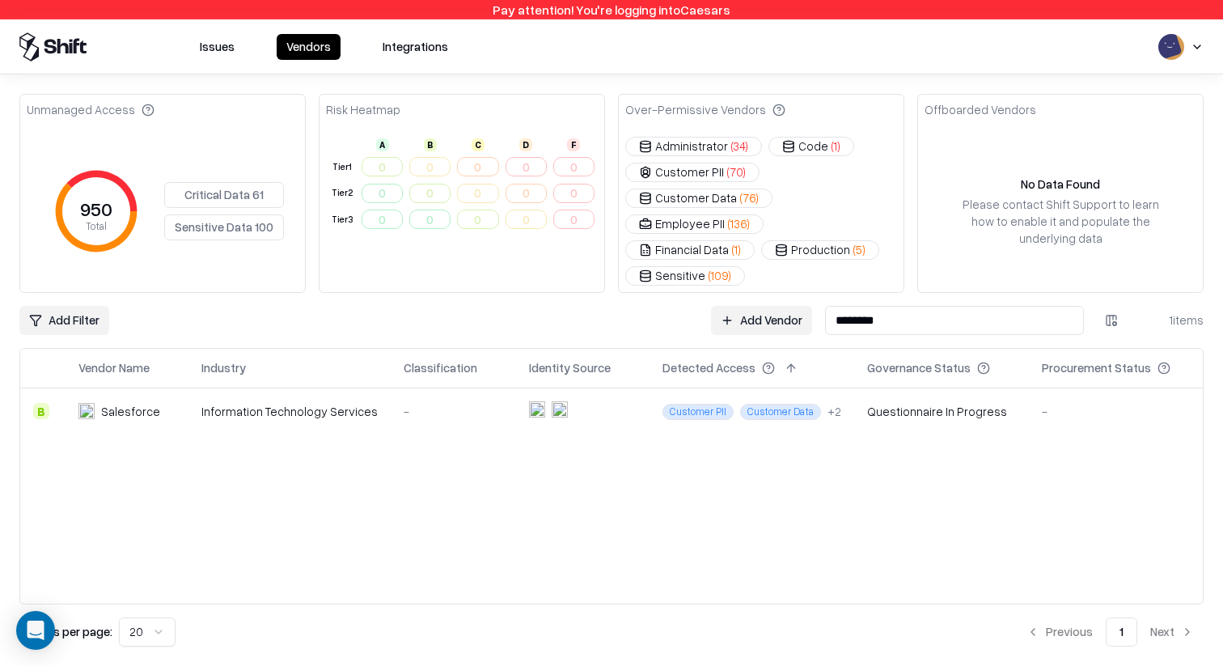
click at [252, 43] on div "Issues Vendors Integrations" at bounding box center [324, 47] width 268 height 26
click at [236, 45] on button "Issues" at bounding box center [217, 47] width 54 height 26
